Goal: Information Seeking & Learning: Learn about a topic

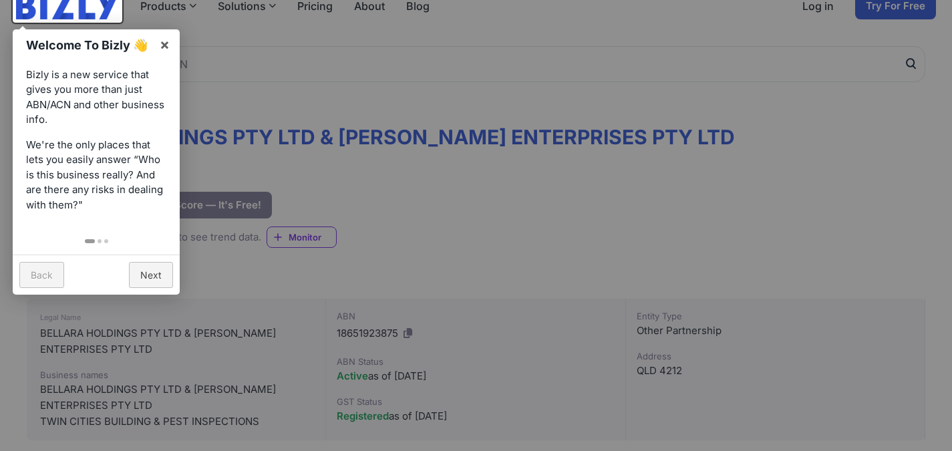
scroll to position [134, 0]
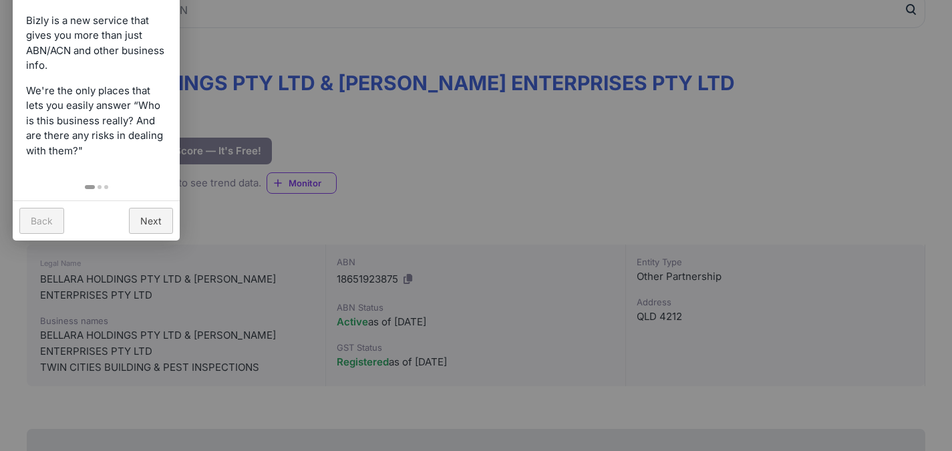
click at [57, 217] on link "Back" at bounding box center [41, 221] width 45 height 26
click at [356, 143] on div at bounding box center [476, 225] width 952 height 451
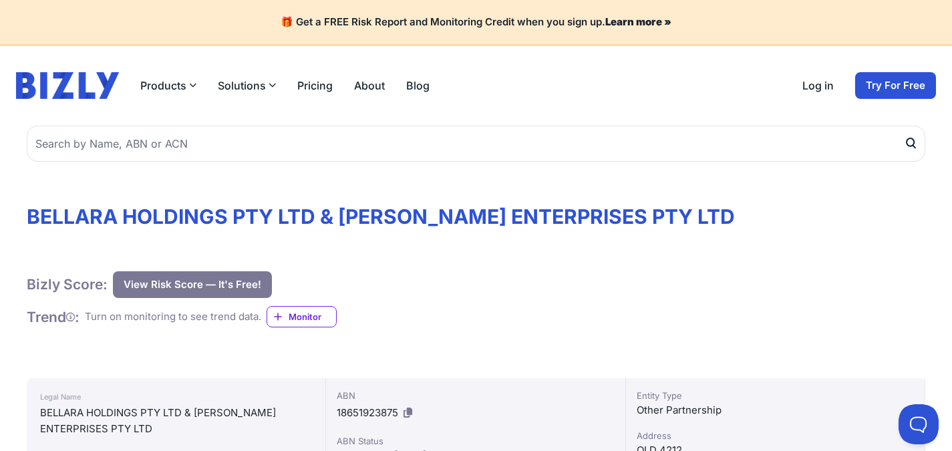
click at [244, 84] on button "Solutions" at bounding box center [247, 86] width 58 height 16
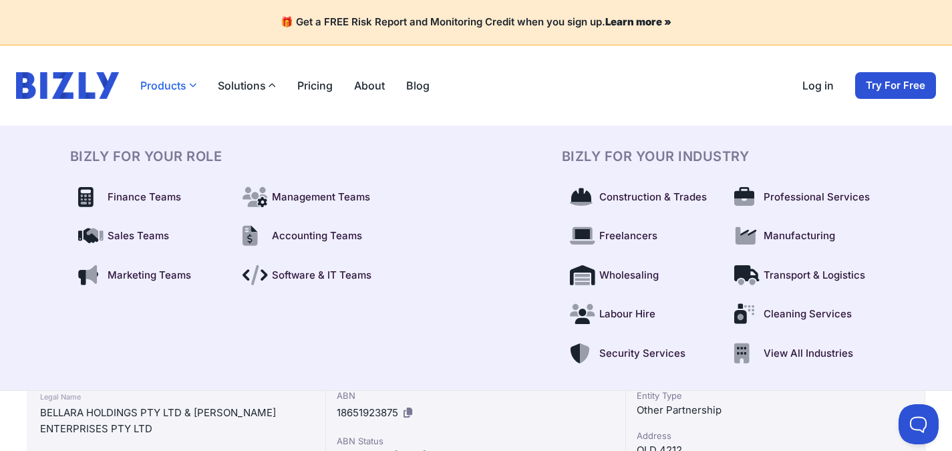
click at [180, 83] on button "Products" at bounding box center [168, 86] width 56 height 16
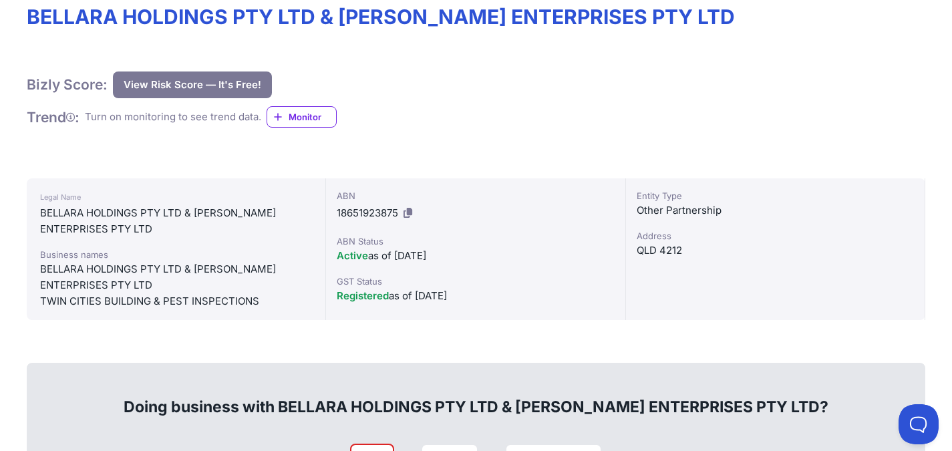
scroll to position [200, 0]
click at [366, 215] on span "18651923875" at bounding box center [367, 212] width 61 height 13
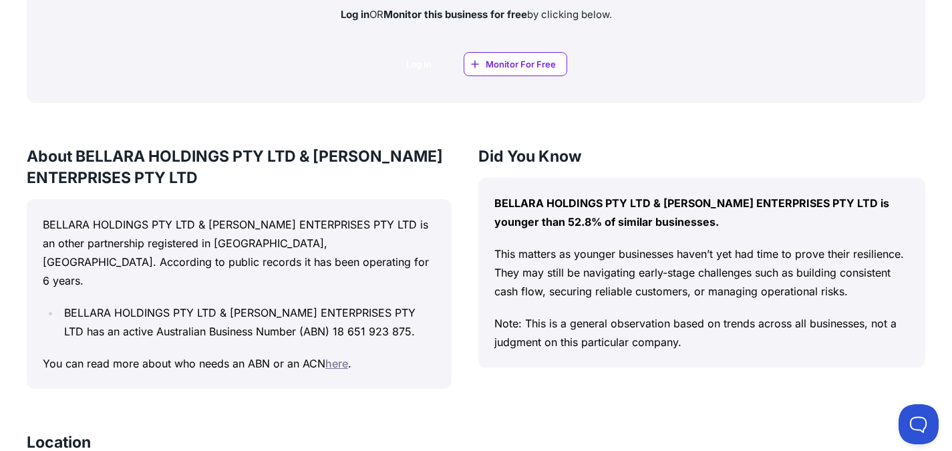
scroll to position [1069, 0]
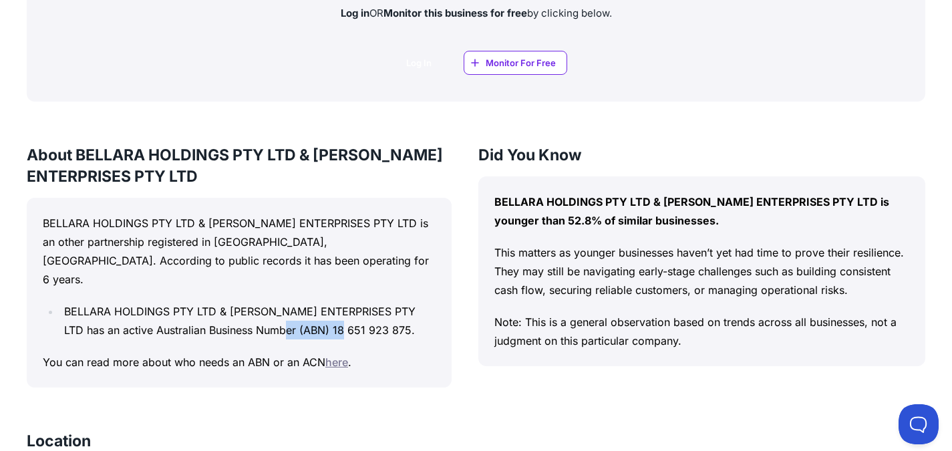
drag, startPoint x: 308, startPoint y: 309, endPoint x: 331, endPoint y: 313, distance: 23.1
click at [376, 314] on li "BELLARA HOLDINGS PTY LTD & [PERSON_NAME] ENTERPRISES PTY LTD has an active Aust…" at bounding box center [248, 320] width 376 height 37
copy li "18 651 923"
